Goal: Feedback & Contribution: Submit feedback/report problem

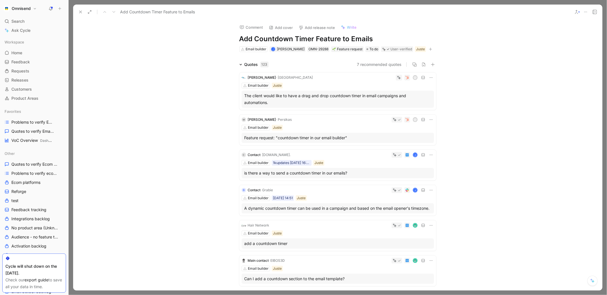
click at [55, 4] on div "Omnisend Search ⌘ K Ask Cycle Workspace Home G then H Feedback G then F Request…" at bounding box center [34, 147] width 68 height 295
click at [59, 7] on icon at bounding box center [60, 9] width 4 height 4
click at [85, 11] on button "New feedback c" at bounding box center [97, 11] width 61 height 10
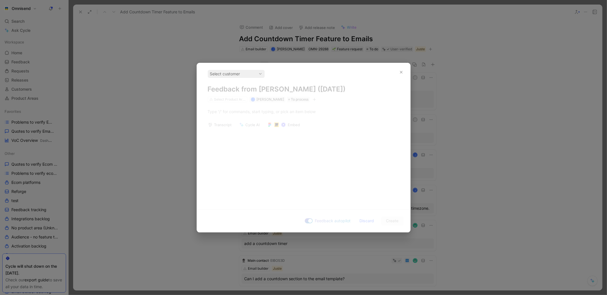
click at [111, 74] on div at bounding box center [303, 147] width 607 height 295
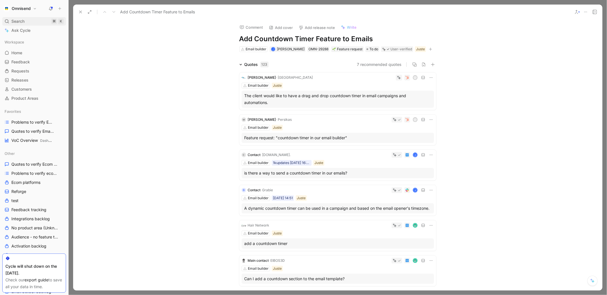
click at [10, 23] on div "Search ⌘ K" at bounding box center [34, 21] width 64 height 9
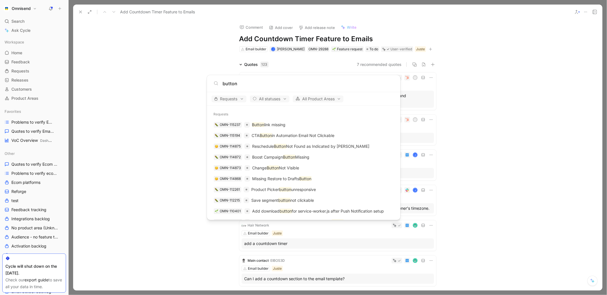
drag, startPoint x: 242, startPoint y: 81, endPoint x: 216, endPoint y: 81, distance: 26.2
click at [216, 81] on div "button" at bounding box center [304, 83] width 180 height 7
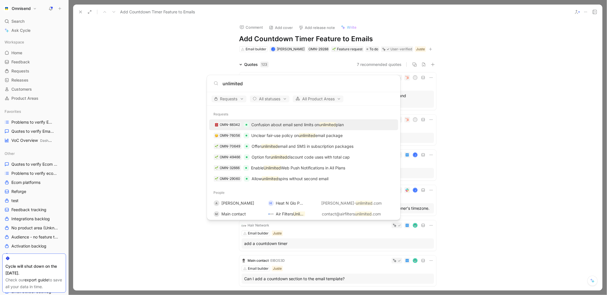
type input "unlimited"
click at [119, 61] on body "Omnisend Search ⌘ K Ask Cycle Workspace Home G then H Feedback G then F Request…" at bounding box center [303, 147] width 607 height 295
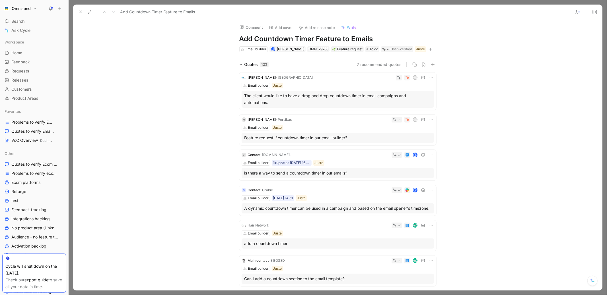
click at [58, 9] on icon at bounding box center [60, 9] width 4 height 4
click at [83, 13] on button "New feedback c" at bounding box center [97, 11] width 61 height 10
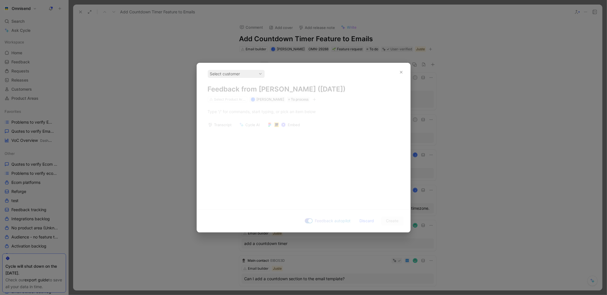
click at [160, 41] on div at bounding box center [303, 147] width 607 height 295
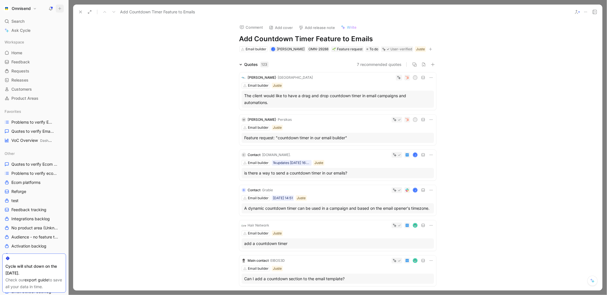
click at [60, 9] on use at bounding box center [60, 8] width 3 height 3
click at [95, 8] on button "New feedback c" at bounding box center [97, 11] width 61 height 10
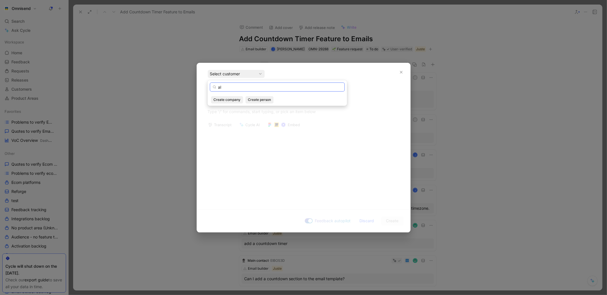
type input "a"
type input "Loon Out"
click at [283, 107] on span "[EMAIL_ADDRESS][DOMAIN_NAME]" at bounding box center [284, 106] width 69 height 5
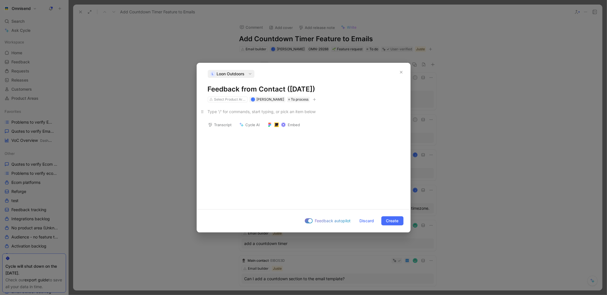
click at [287, 115] on p at bounding box center [303, 111] width 213 height 9
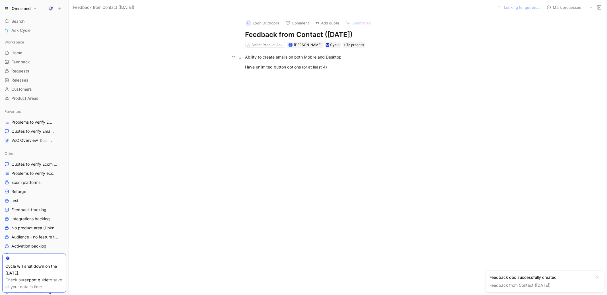
click at [353, 60] on p "Ability to create emails on both Mobile and Desktop" at bounding box center [343, 56] width 218 height 9
click at [346, 66] on div "Have unlimited button options (or at least 4)" at bounding box center [343, 67] width 197 height 6
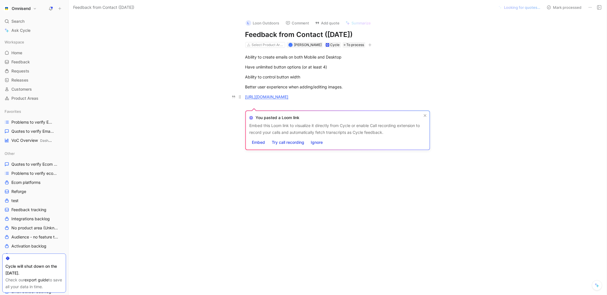
click at [305, 100] on div "[URL][DOMAIN_NAME]" at bounding box center [343, 97] width 197 height 6
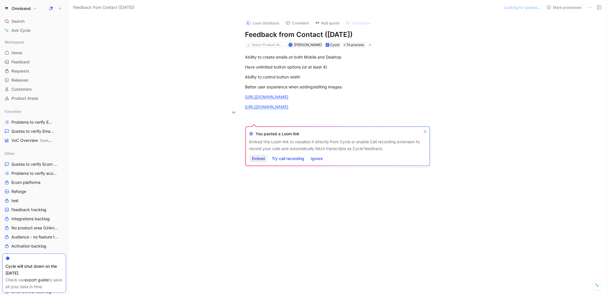
click at [261, 156] on span "Embed" at bounding box center [258, 158] width 13 height 7
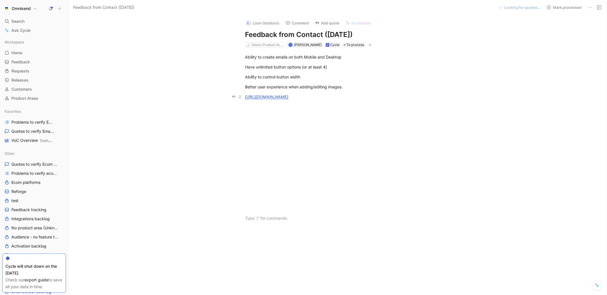
click at [294, 100] on div "[URL][DOMAIN_NAME]" at bounding box center [343, 97] width 197 height 6
click at [282, 99] on link "[URL][DOMAIN_NAME]" at bounding box center [266, 96] width 43 height 5
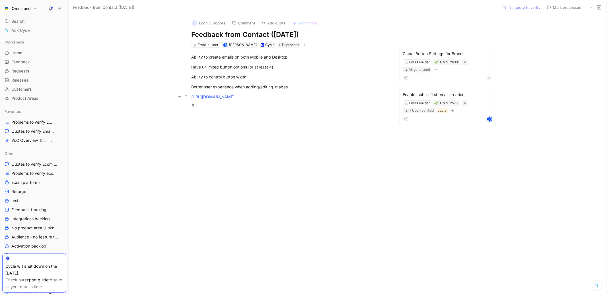
drag, startPoint x: 247, startPoint y: 104, endPoint x: 191, endPoint y: 98, distance: 56.6
click at [191, 98] on p "[URL][DOMAIN_NAME]" at bounding box center [290, 96] width 218 height 9
click at [211, 98] on div at bounding box center [289, 97] width 197 height 6
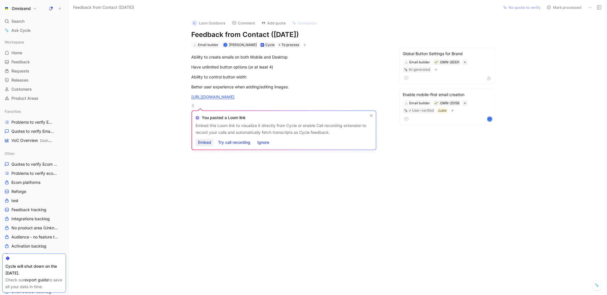
click at [203, 143] on span "Embed" at bounding box center [204, 142] width 13 height 7
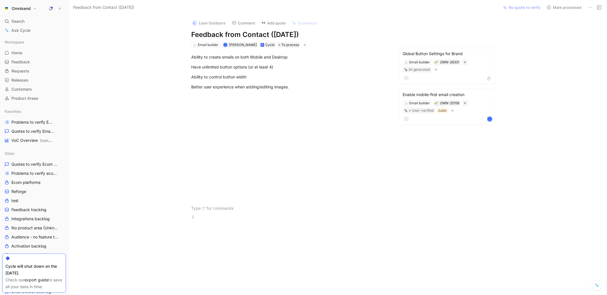
scroll to position [131, 0]
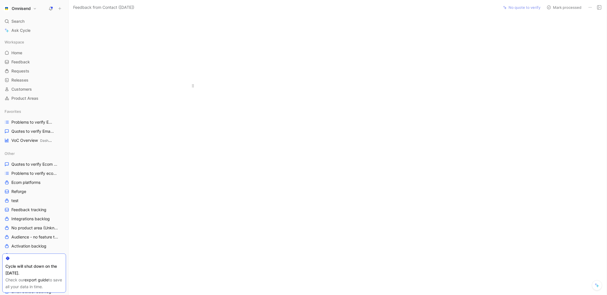
click at [147, 164] on div "Ability to create emails on both Mobile and Desktop Have unlimited button optio…" at bounding box center [289, 61] width 418 height 291
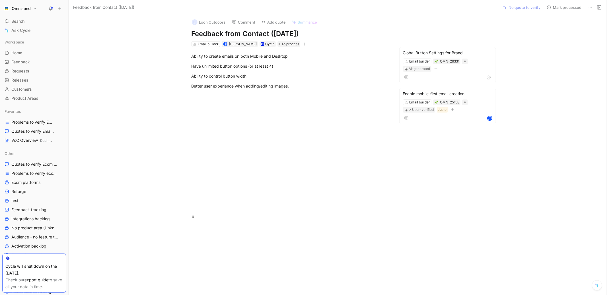
scroll to position [0, 0]
click at [233, 85] on div "Better user experience when adding/editing images." at bounding box center [289, 87] width 197 height 6
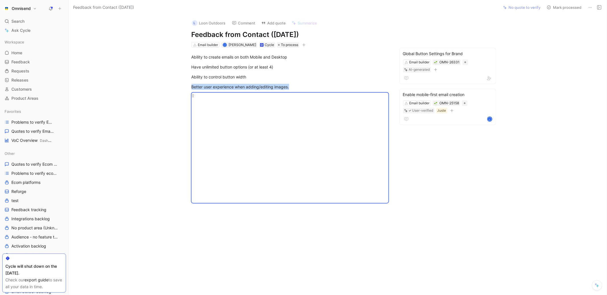
click at [209, 128] on div at bounding box center [289, 148] width 197 height 110
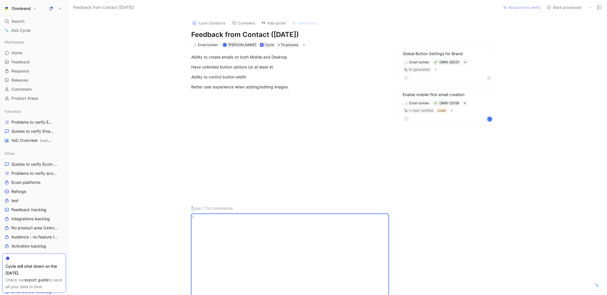
click at [235, 229] on div at bounding box center [289, 269] width 197 height 110
